Goal: Task Accomplishment & Management: Manage account settings

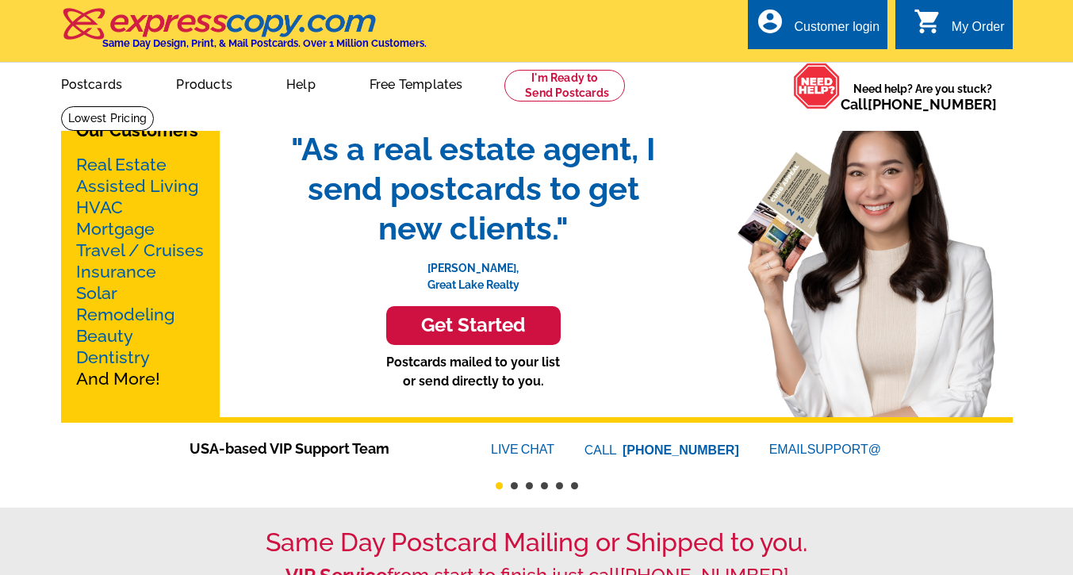
click at [825, 21] on div "Customer login" at bounding box center [837, 31] width 86 height 22
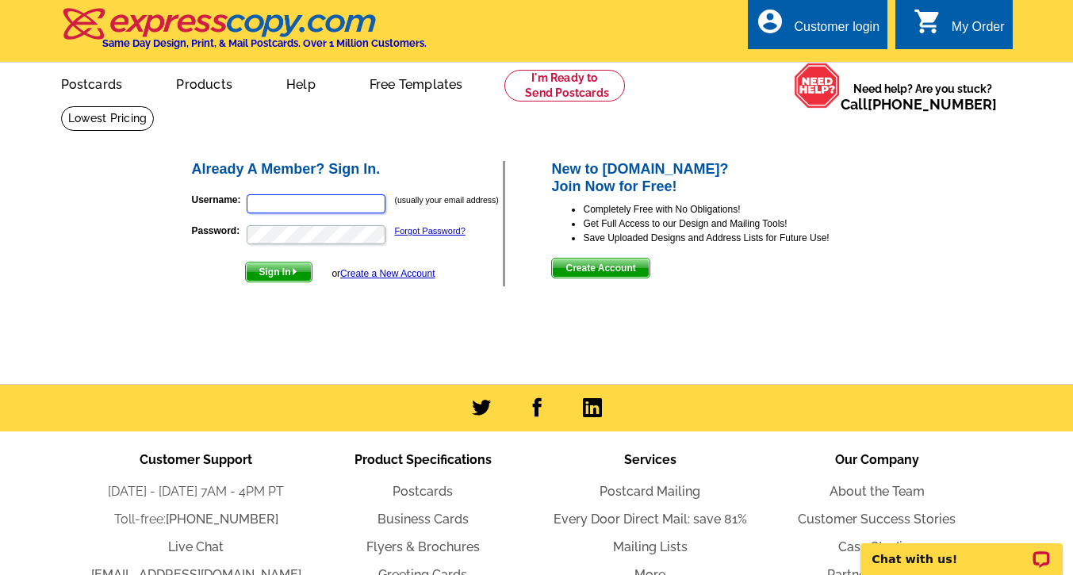
type input "[EMAIL_ADDRESS][DOMAIN_NAME]"
click at [281, 268] on span "Sign In" at bounding box center [279, 272] width 66 height 19
